Goal: Task Accomplishment & Management: Manage account settings

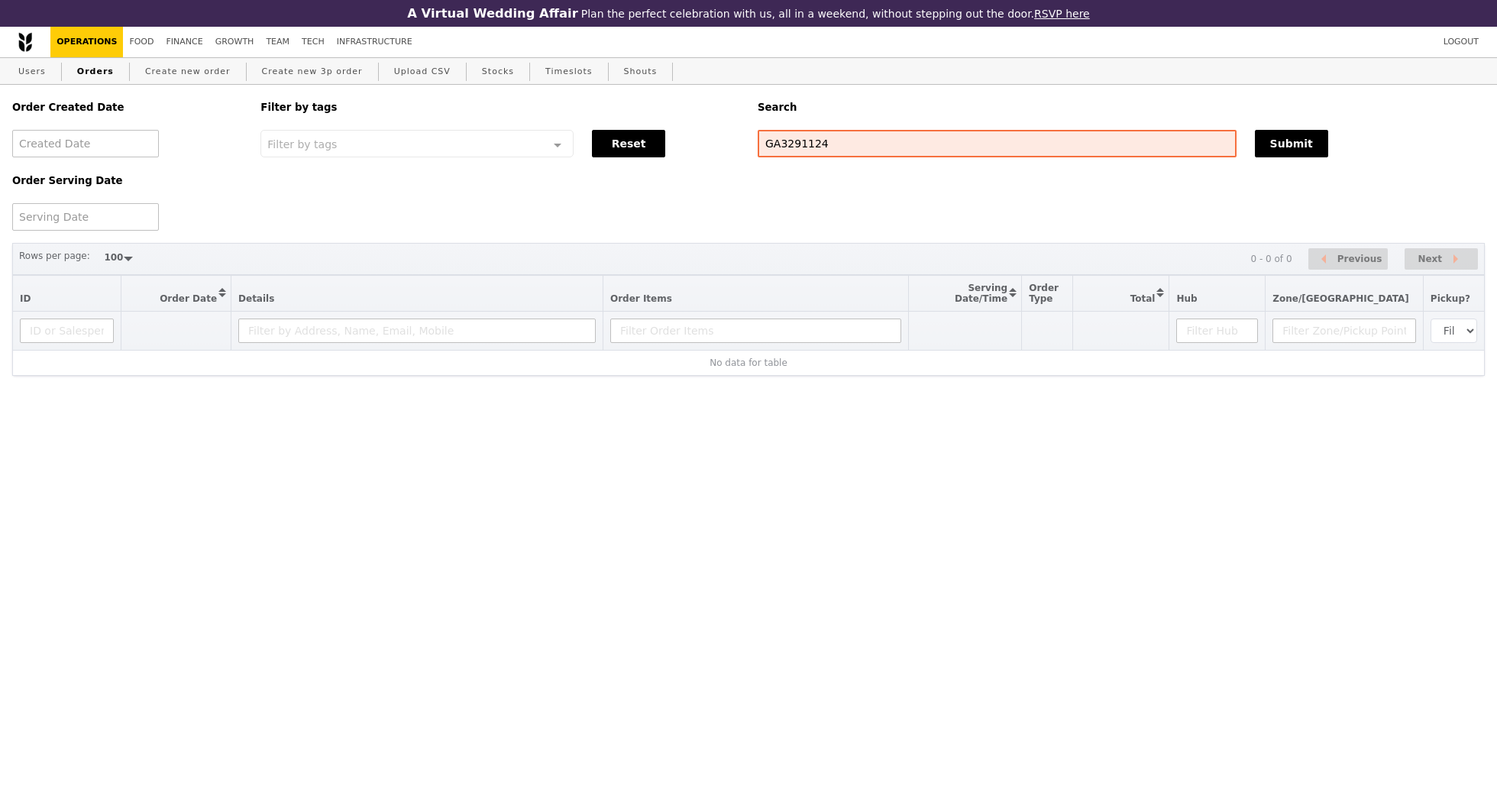
select select "100"
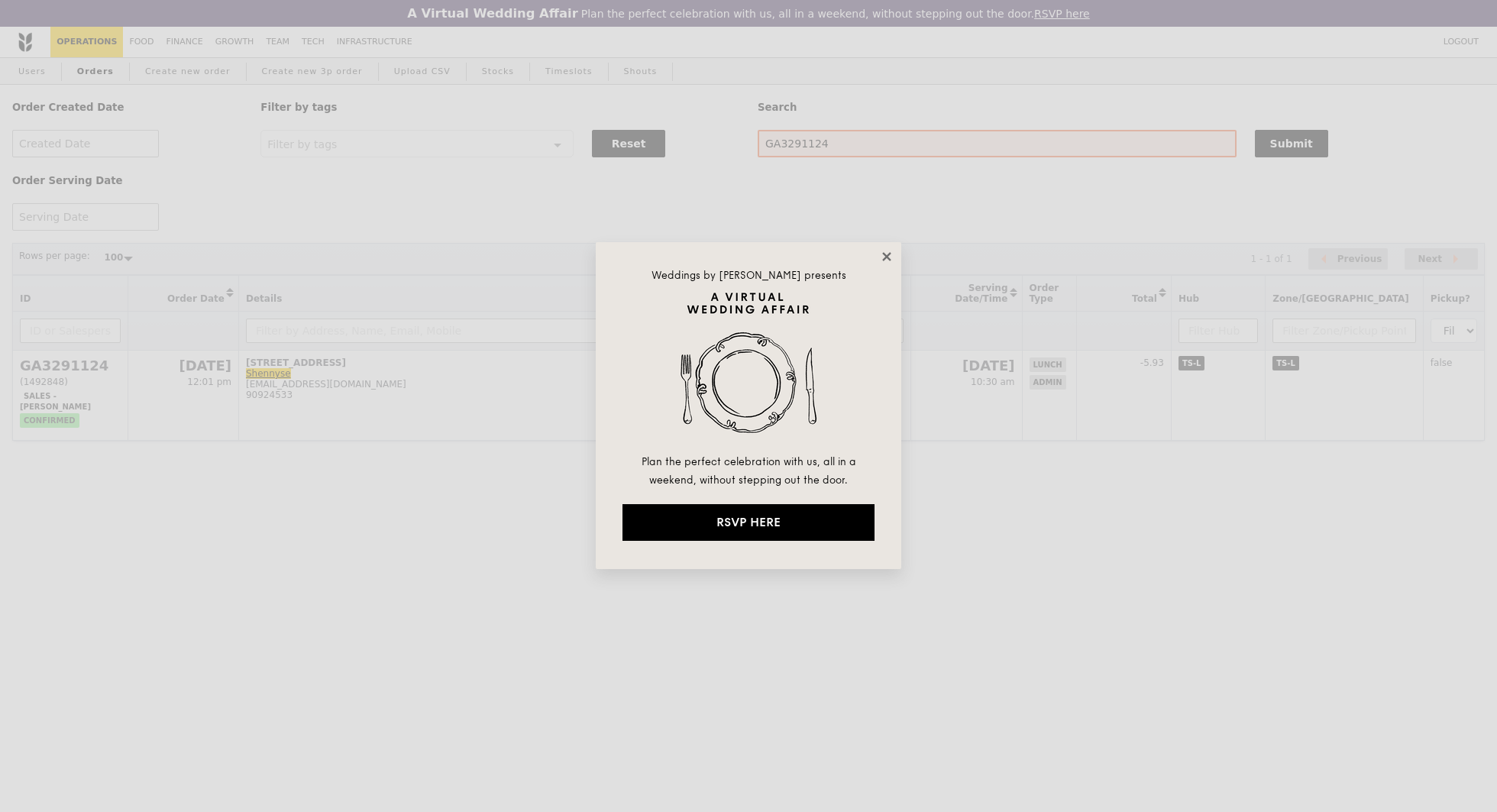
click at [890, 253] on icon at bounding box center [887, 256] width 14 height 14
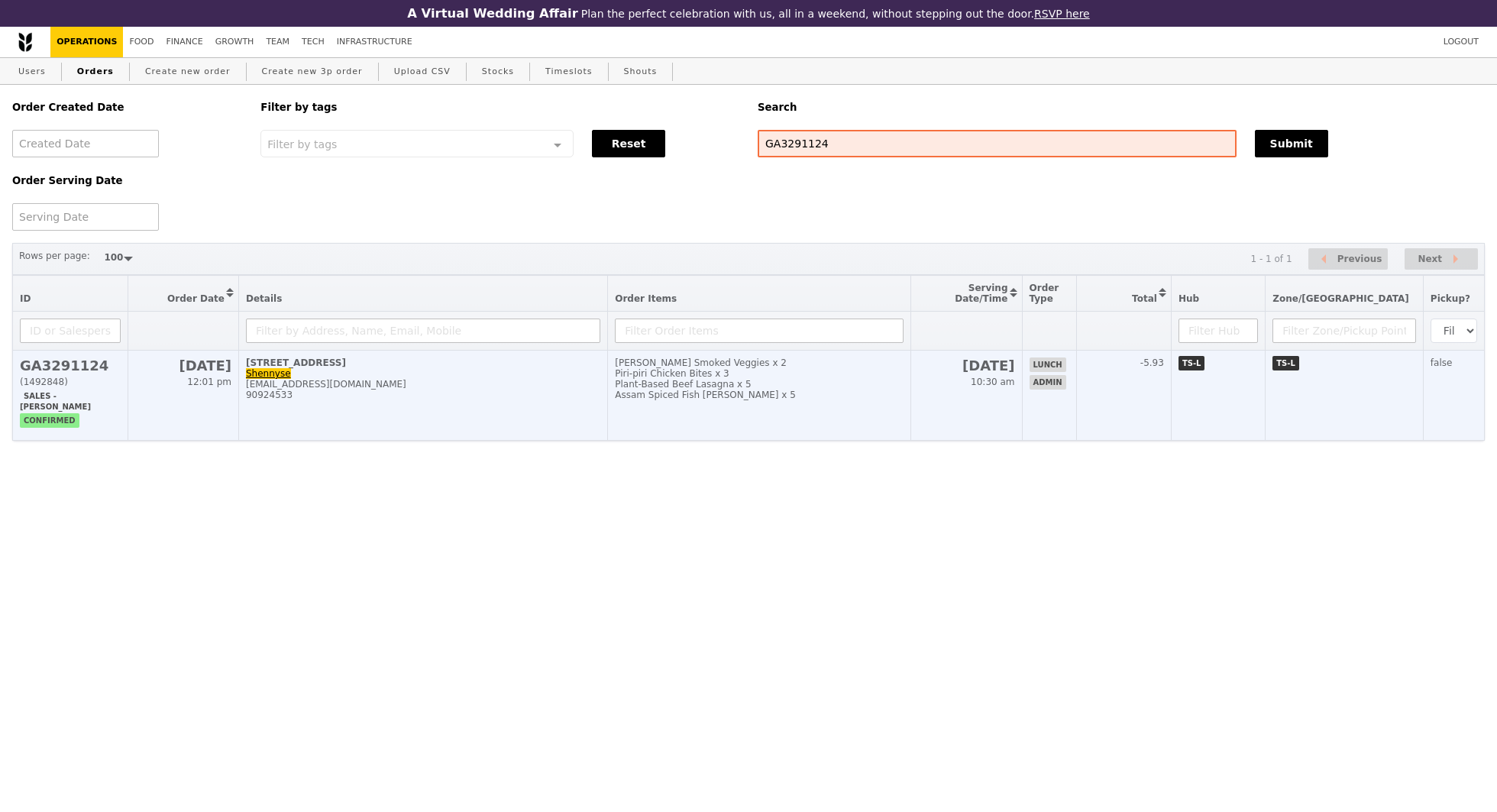
click at [730, 354] on td "[PERSON_NAME] Smoked Veggies x 2 Piri-piri Chicken Bites x 3 Plant-Based Beef L…" at bounding box center [759, 395] width 302 height 90
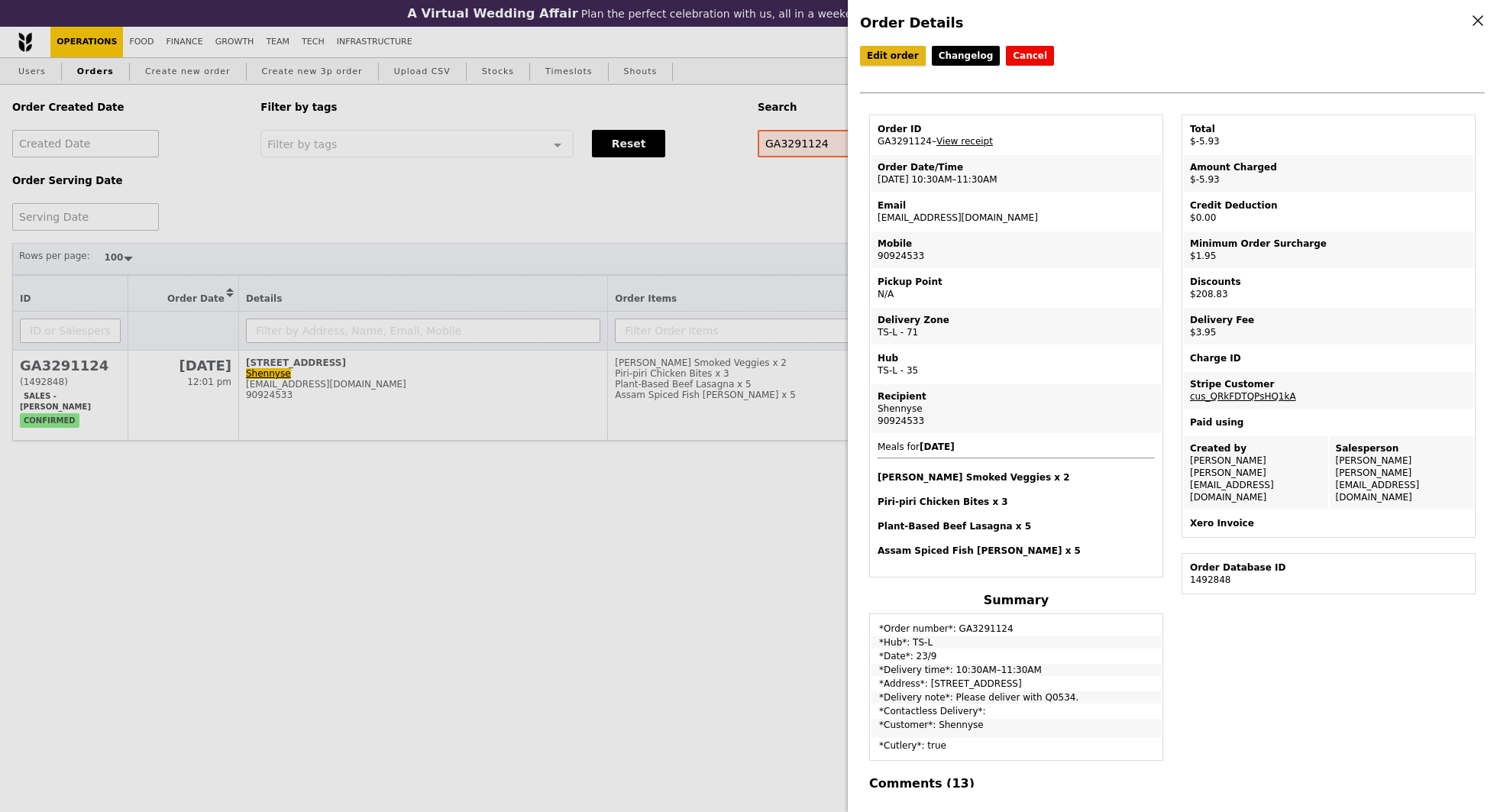
click at [872, 57] on link "Edit order" at bounding box center [892, 55] width 65 height 20
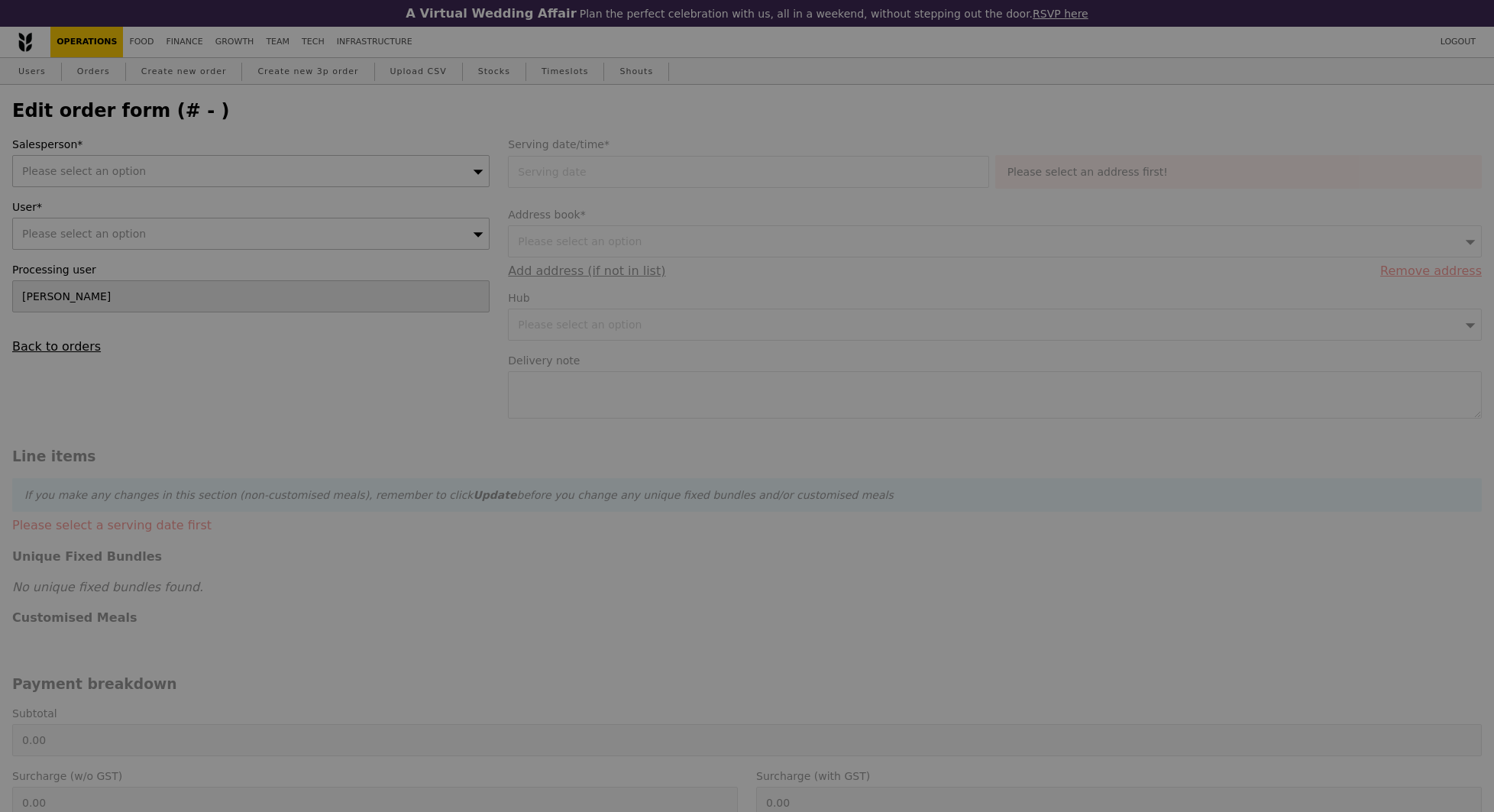
type input "[PERSON_NAME]"
type input "[DATE]"
type textarea "Please deliver with Q0534."
type input "197.00"
type input "1.79"
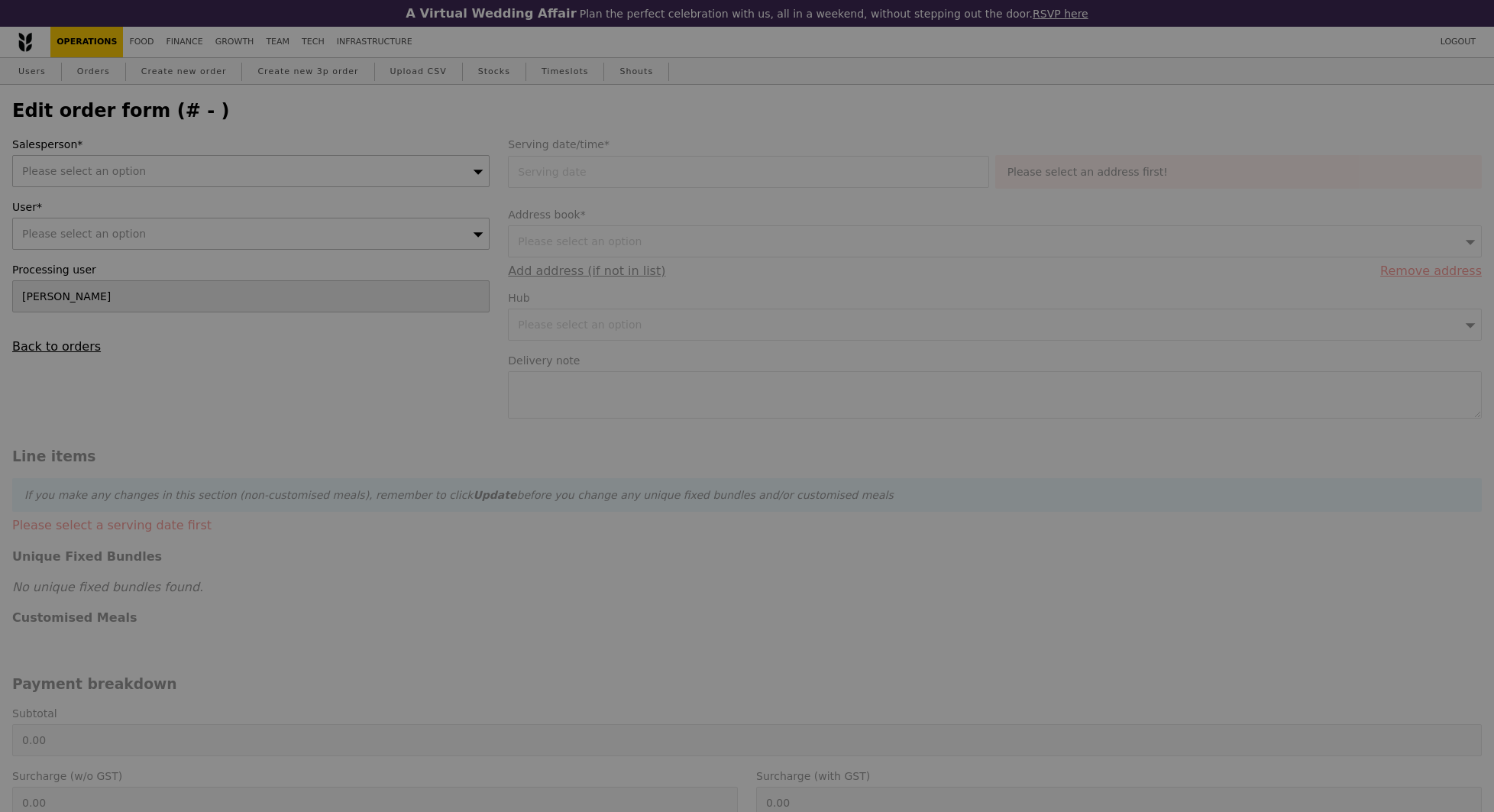
type input "1.95"
type input "3.62"
type input "3.95"
type input "191.59"
type input "208.83"
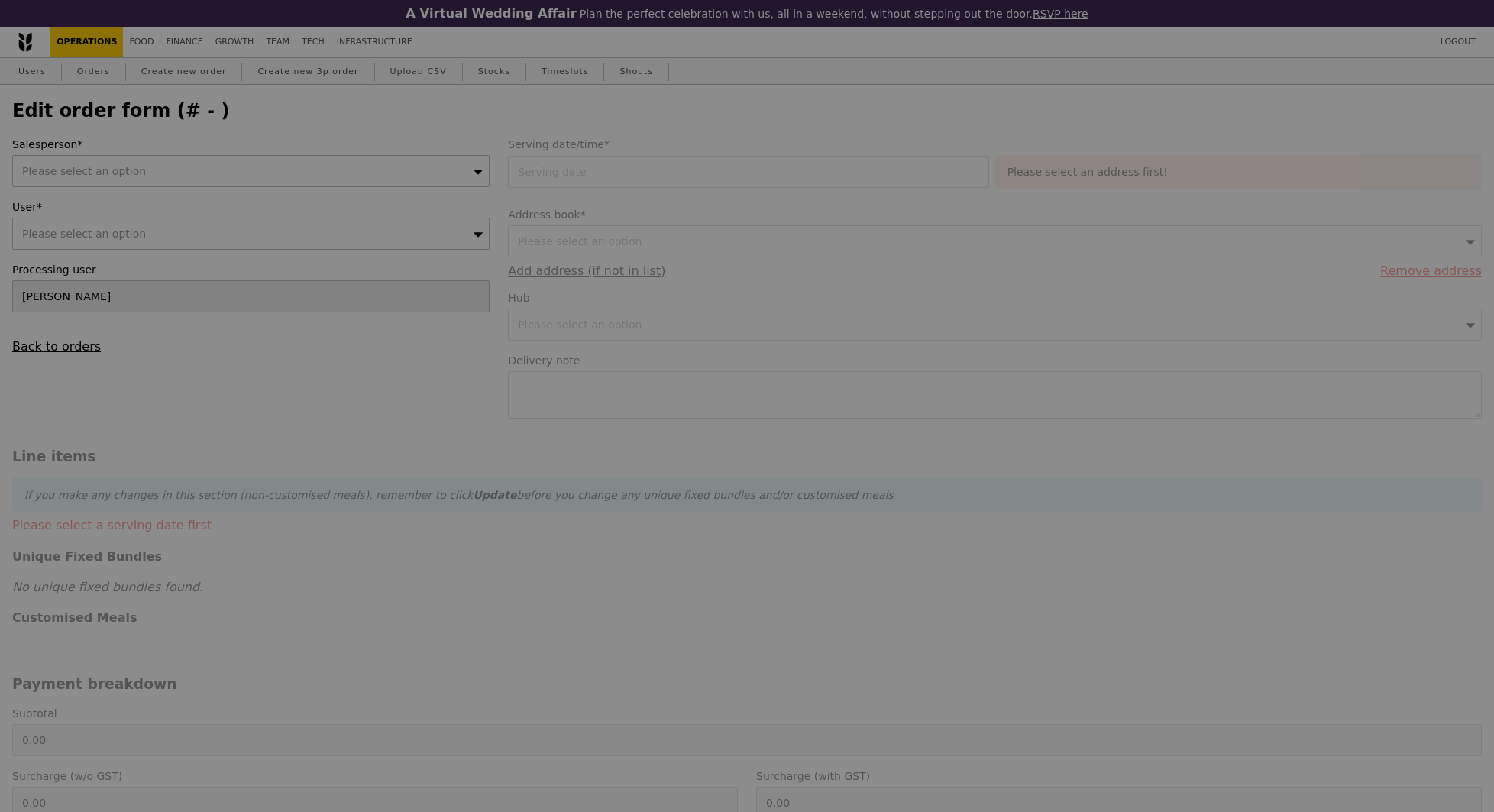
type input "Loading..."
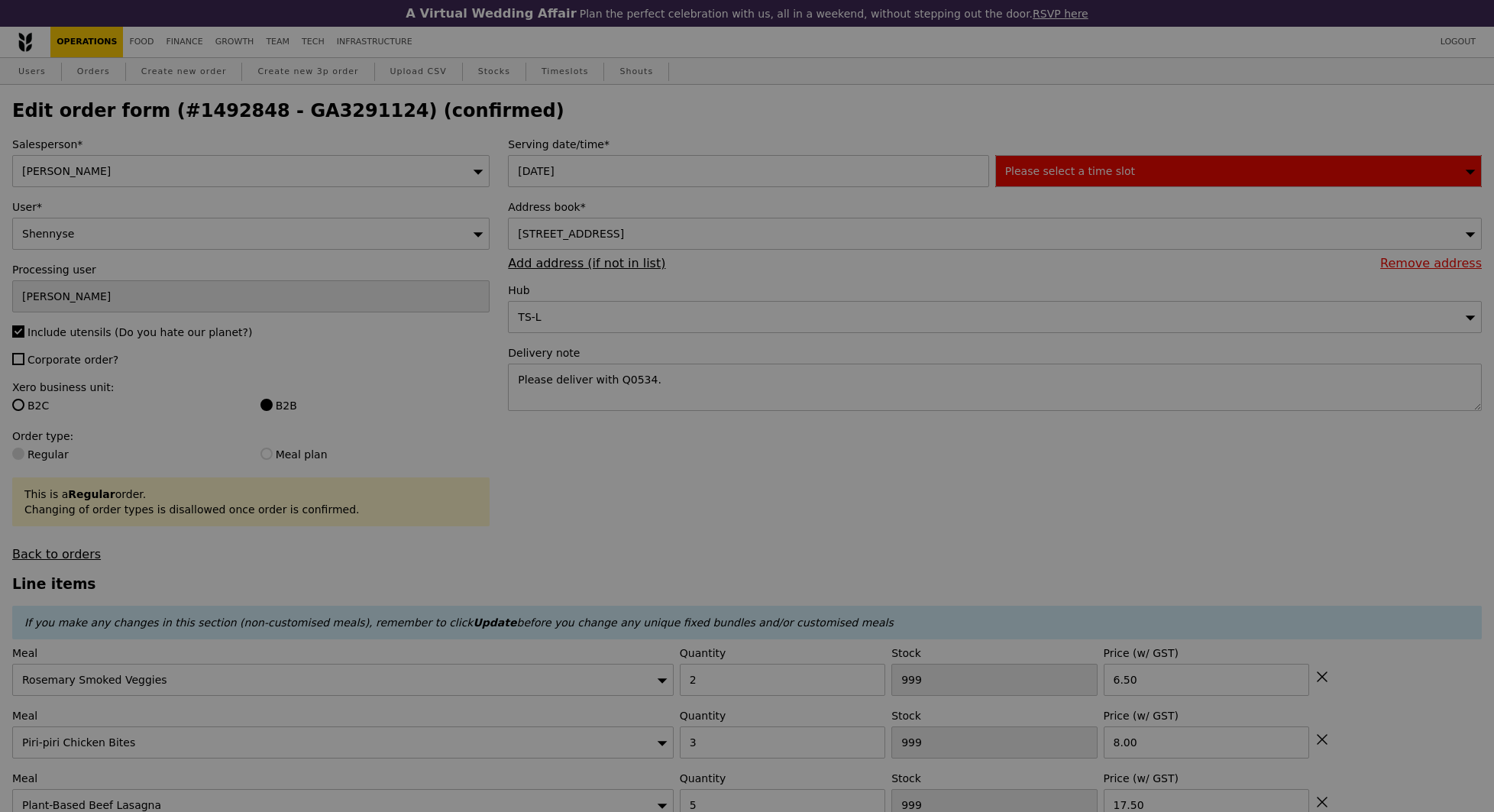
type input "479"
type input "491"
type input "474"
type input "469"
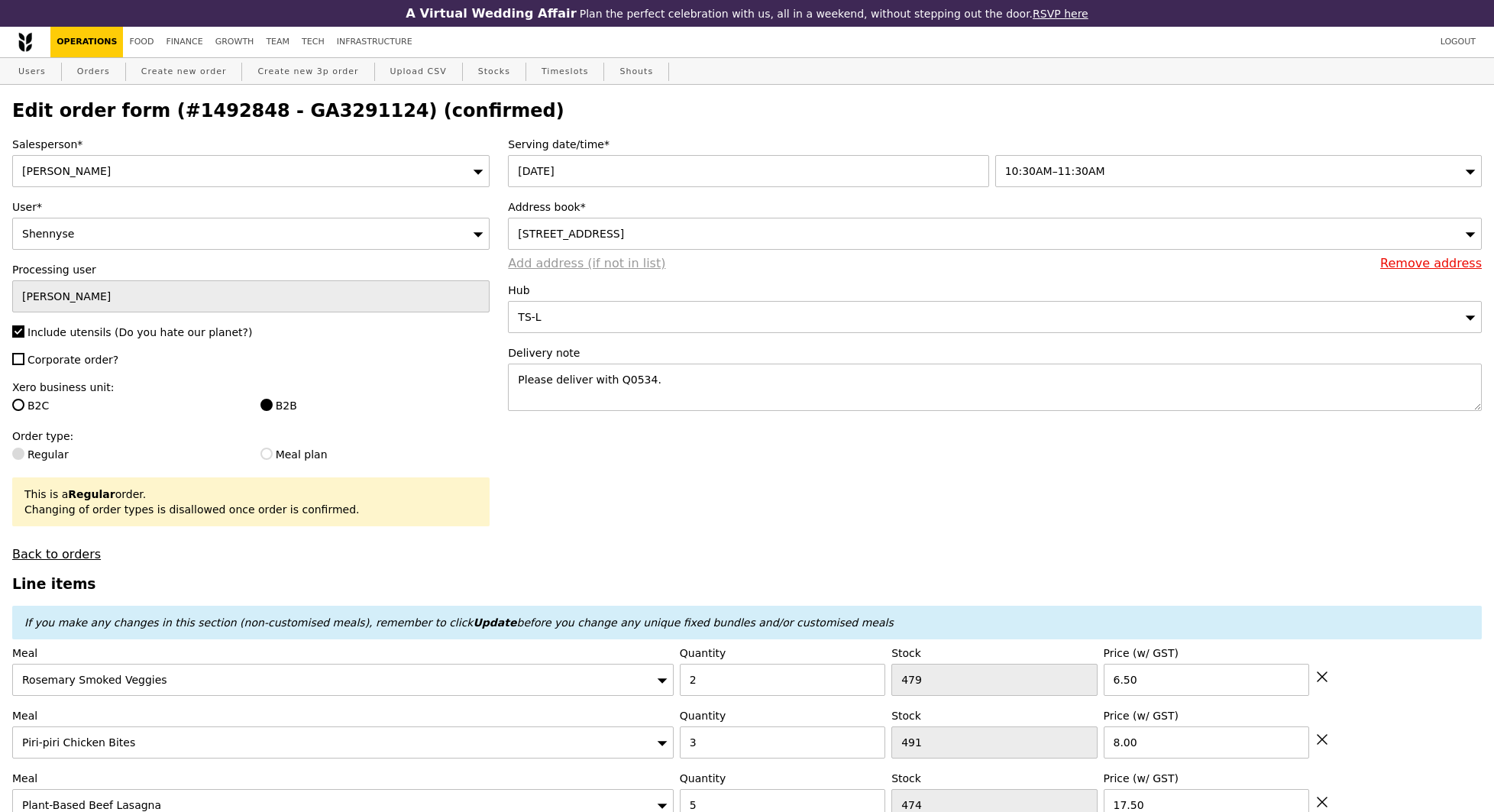
click at [643, 255] on link "Add address (if not in list)" at bounding box center [586, 262] width 157 height 15
click at [818, 237] on div "[STREET_ADDRESS]" at bounding box center [995, 233] width 974 height 32
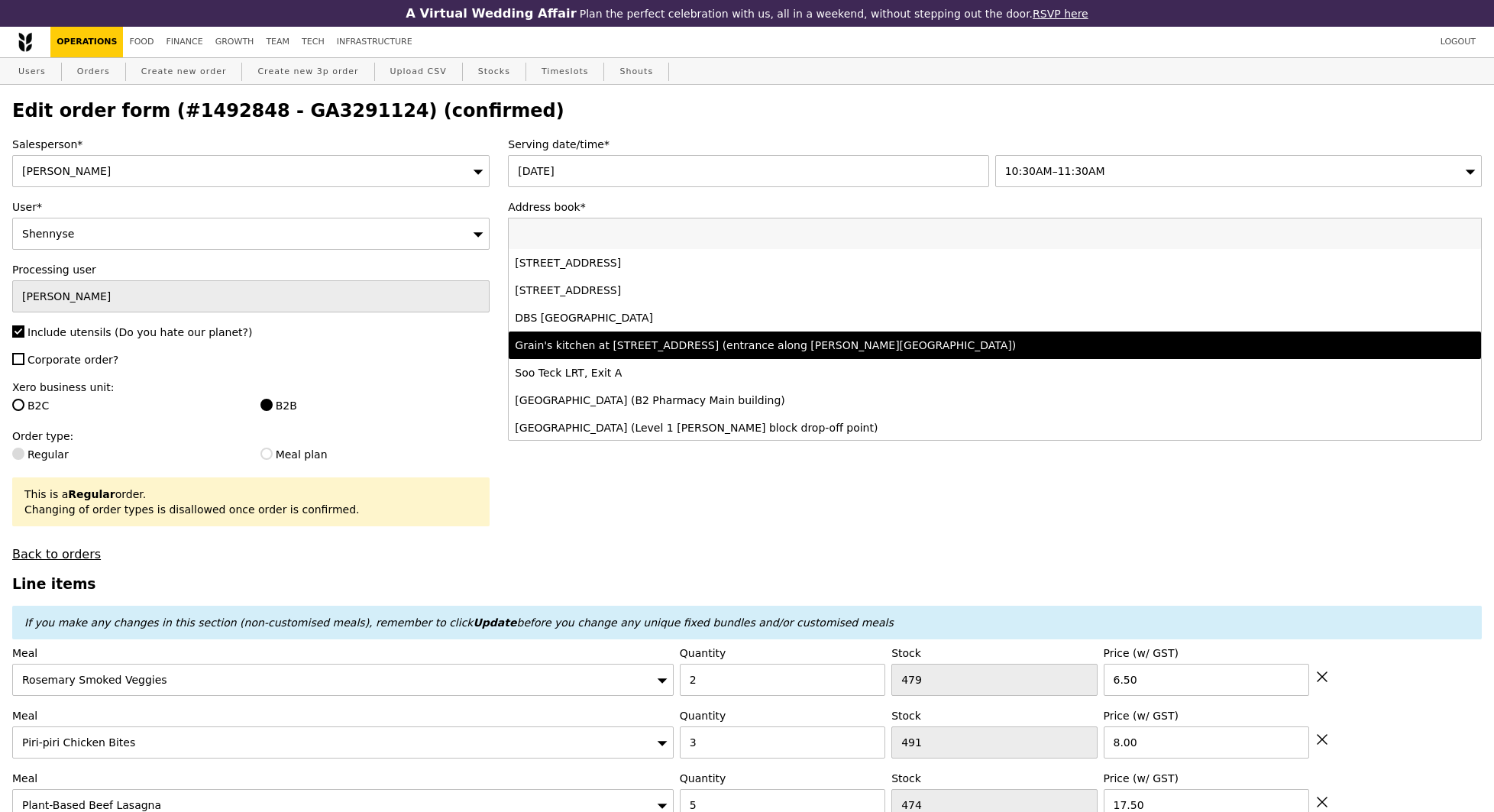
click at [696, 347] on div "Grain's kitchen at [STREET_ADDRESS] (entrance along [PERSON_NAME][GEOGRAPHIC_DA…" at bounding box center [874, 345] width 719 height 15
type input "Loading..."
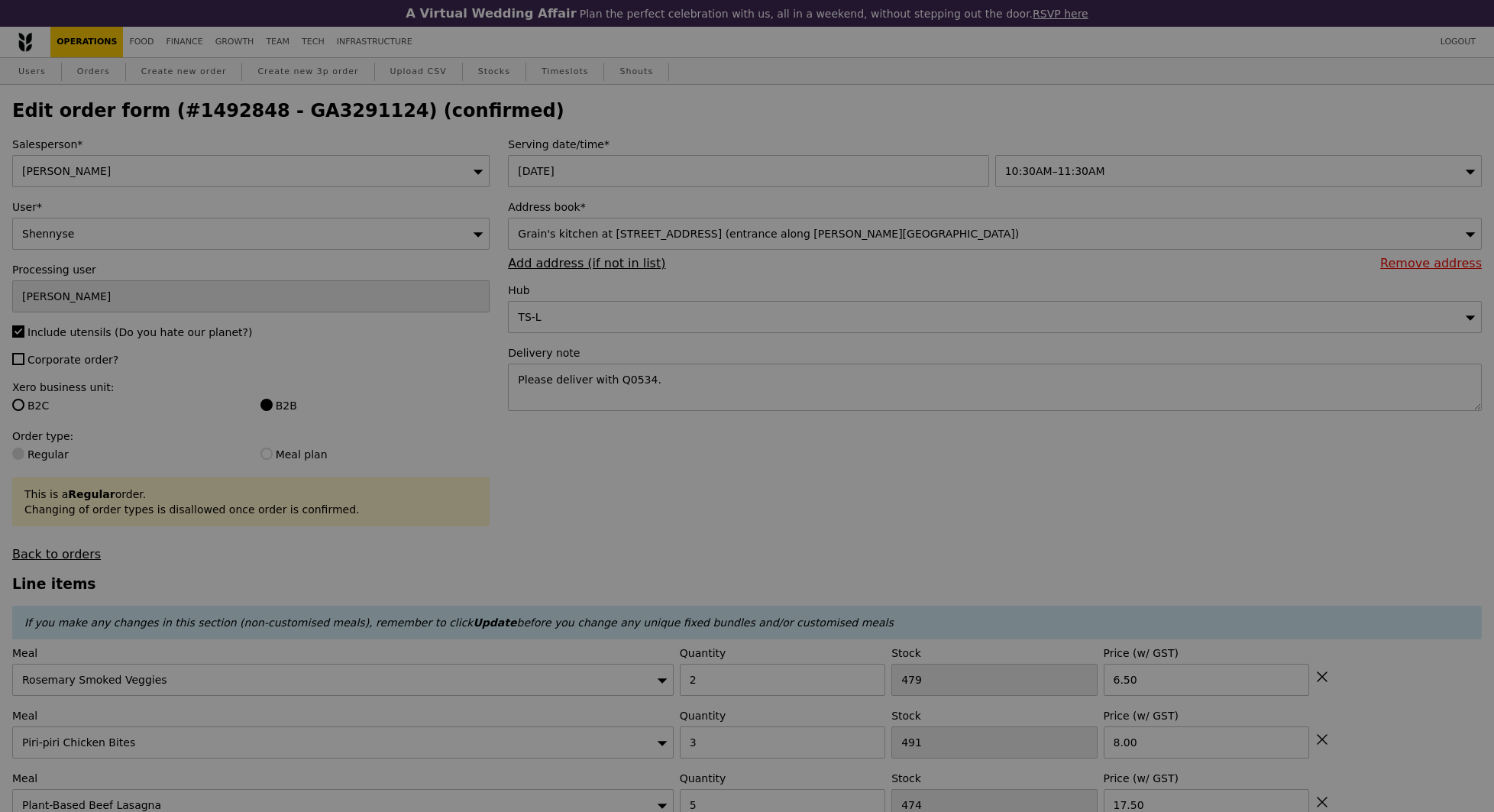
type input "0.00"
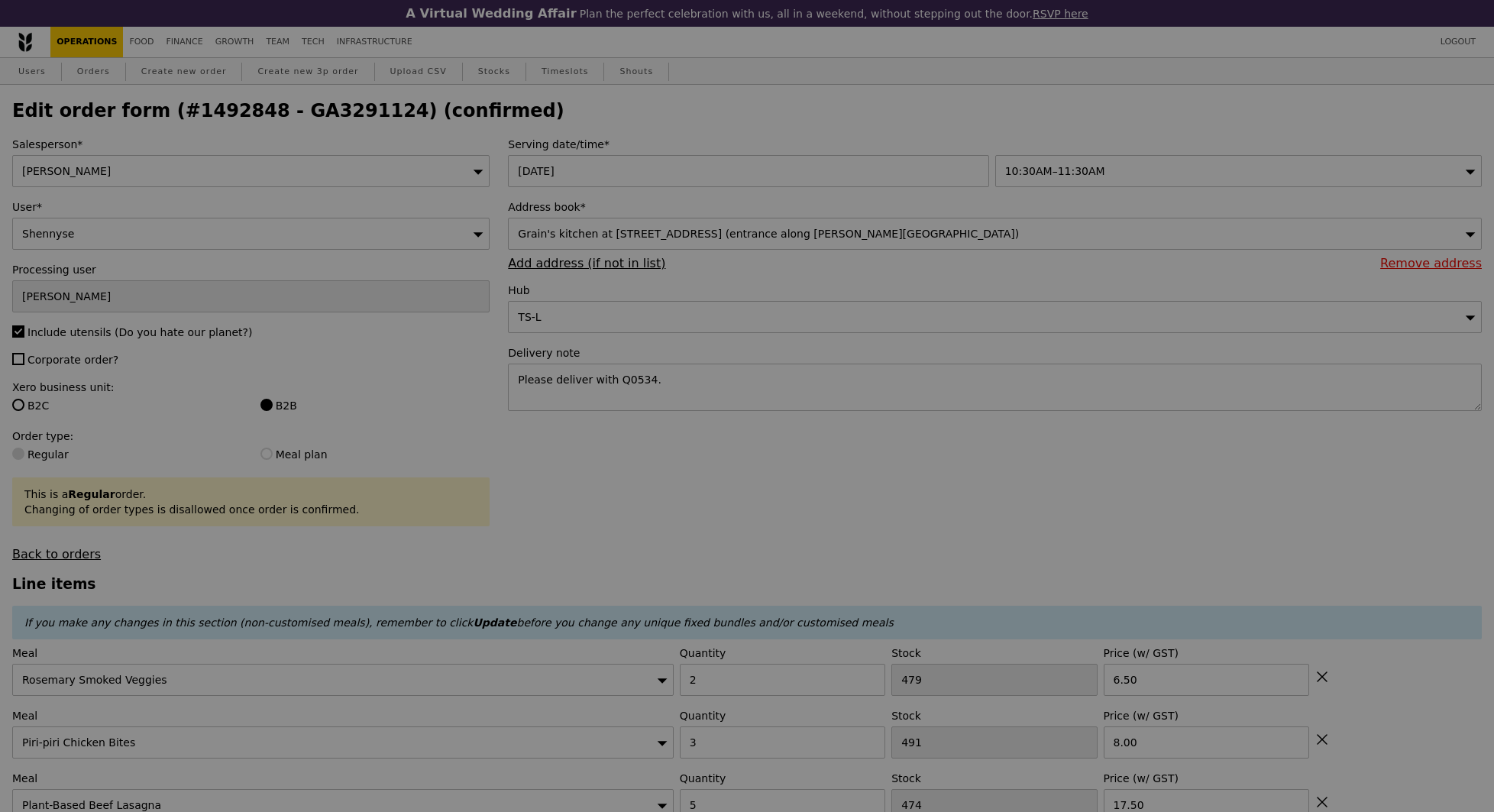
type input "Update"
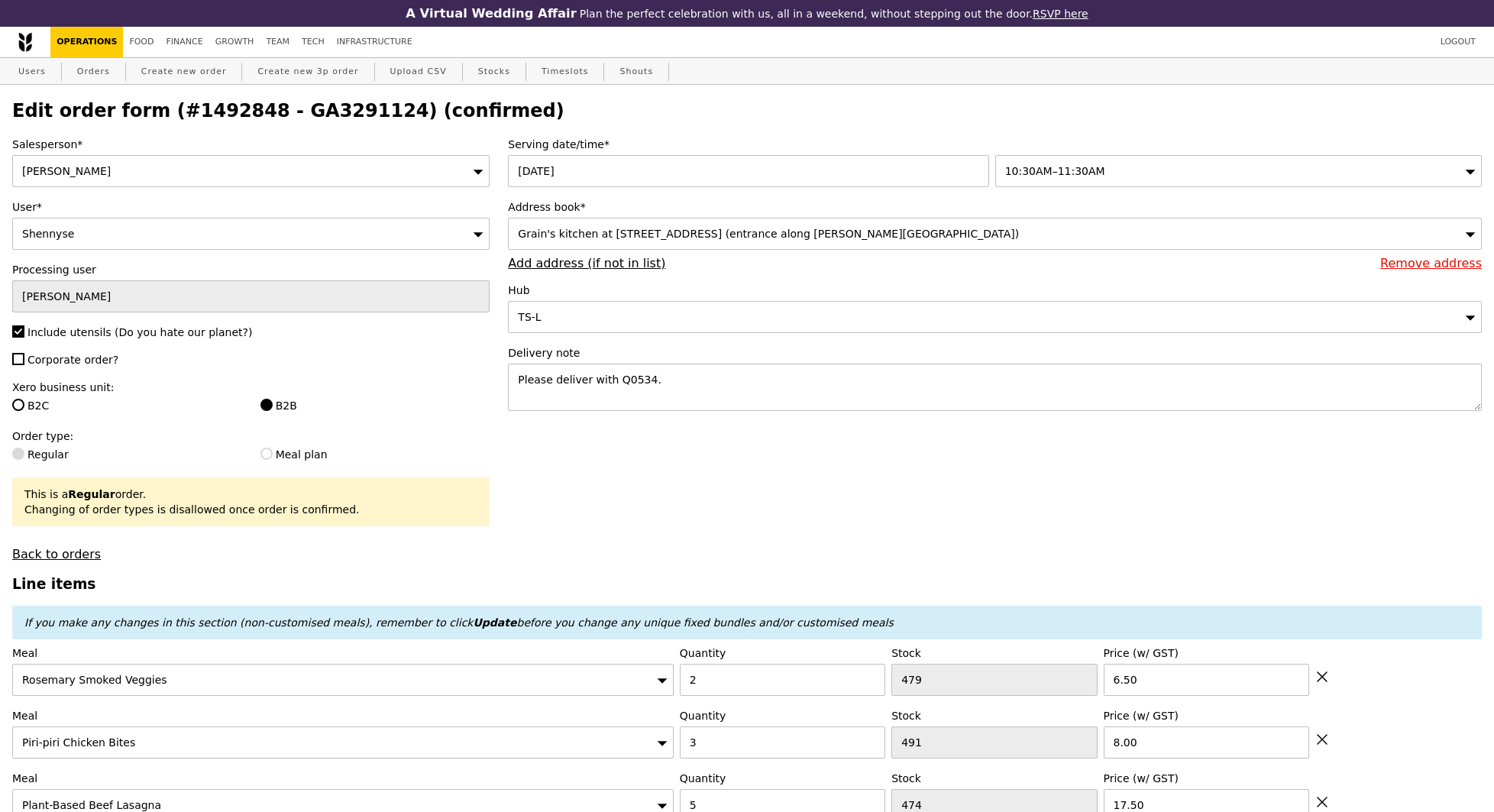
click at [74, 355] on span "Corporate order?" at bounding box center [73, 360] width 91 height 12
click at [24, 355] on input "Corporate order?" at bounding box center [18, 359] width 12 height 12
checkbox input "true"
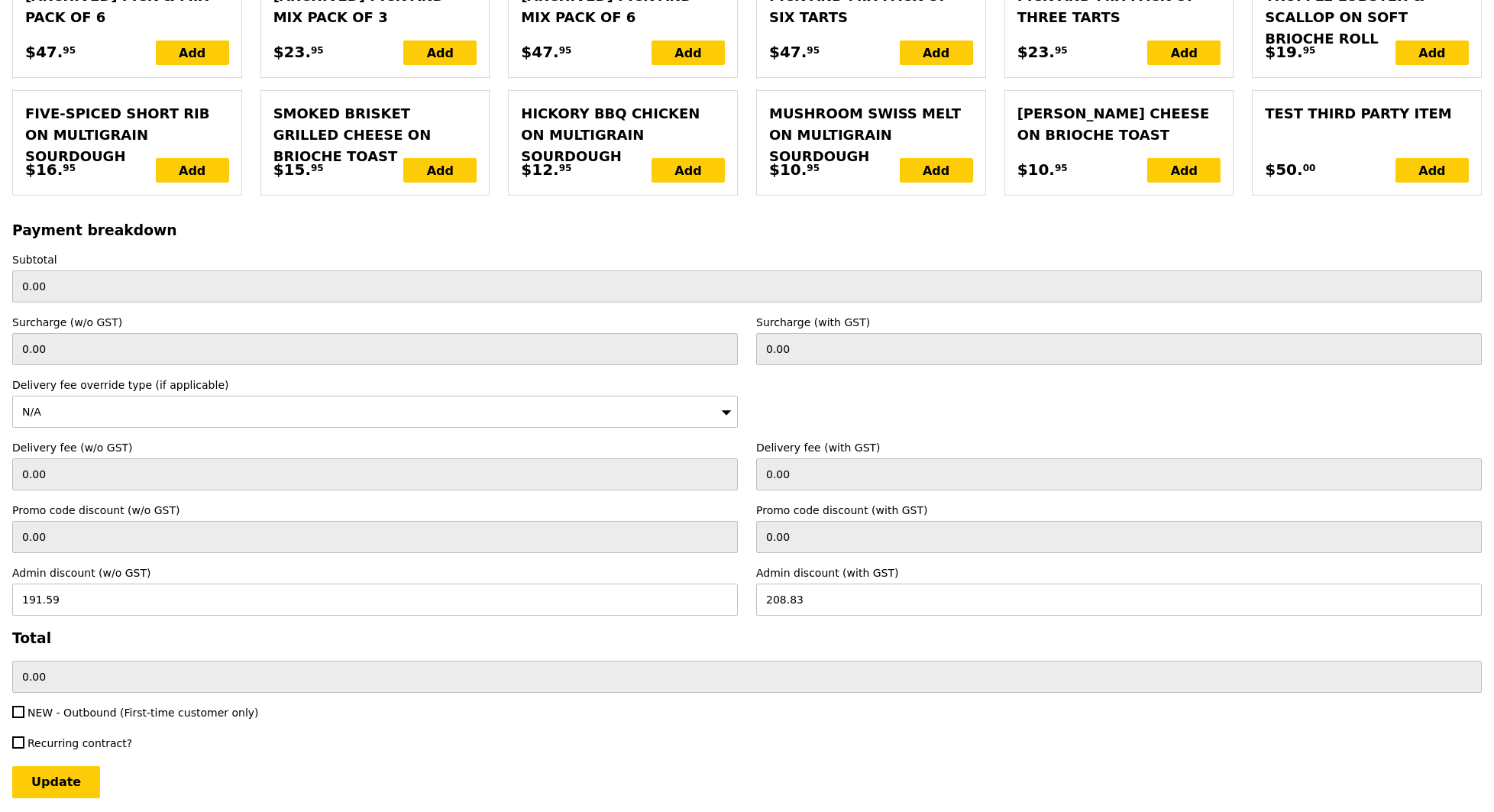
scroll to position [3417, 0]
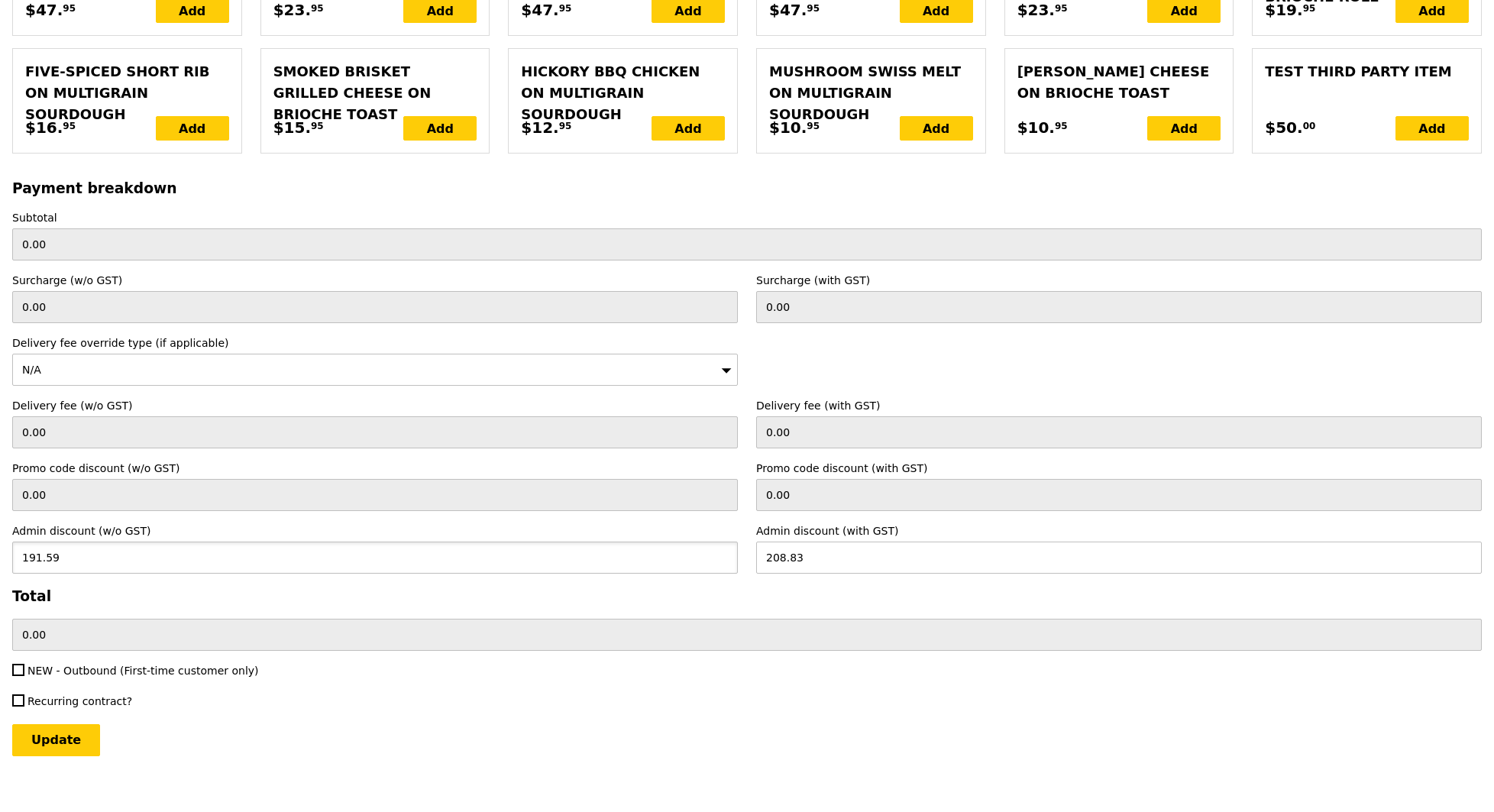
drag, startPoint x: 71, startPoint y: 544, endPoint x: 0, endPoint y: 526, distance: 73.2
click at [58, 723] on input "Update" at bounding box center [56, 739] width 88 height 32
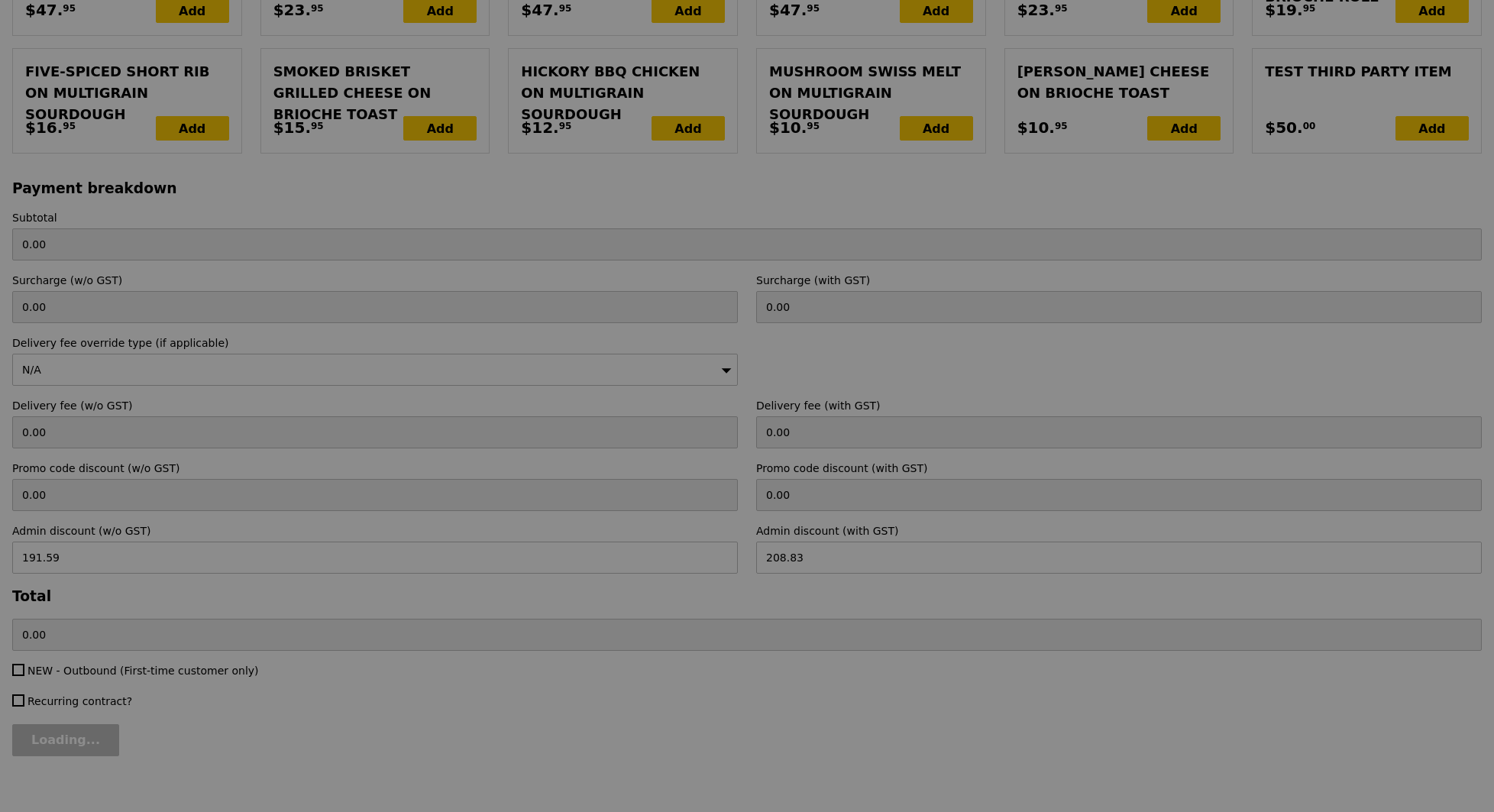
type input "Loading..."
type input "197.00"
type input "Update"
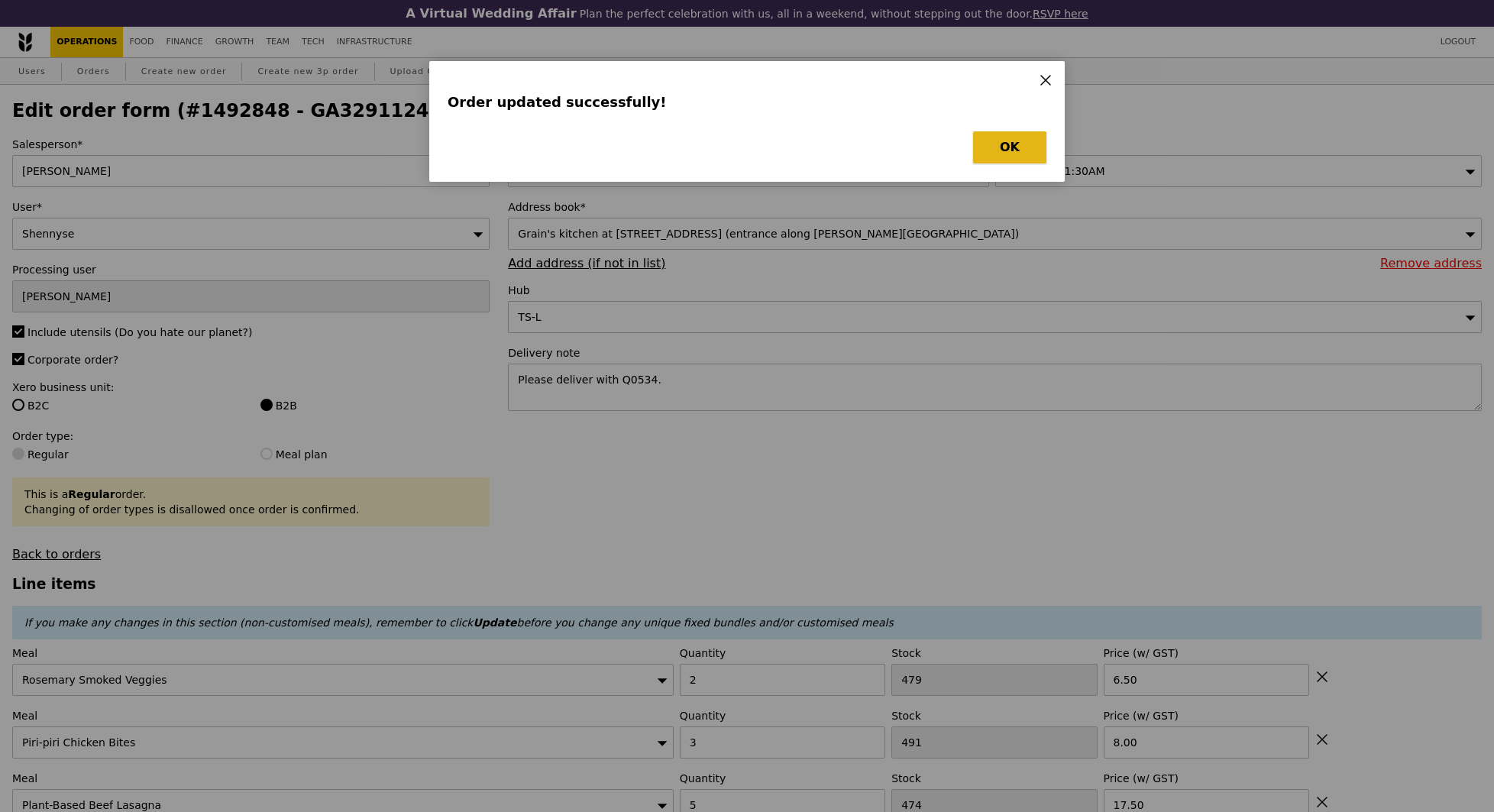
click at [1009, 141] on button "OK" at bounding box center [1009, 147] width 73 height 32
